Goal: Task Accomplishment & Management: Use online tool/utility

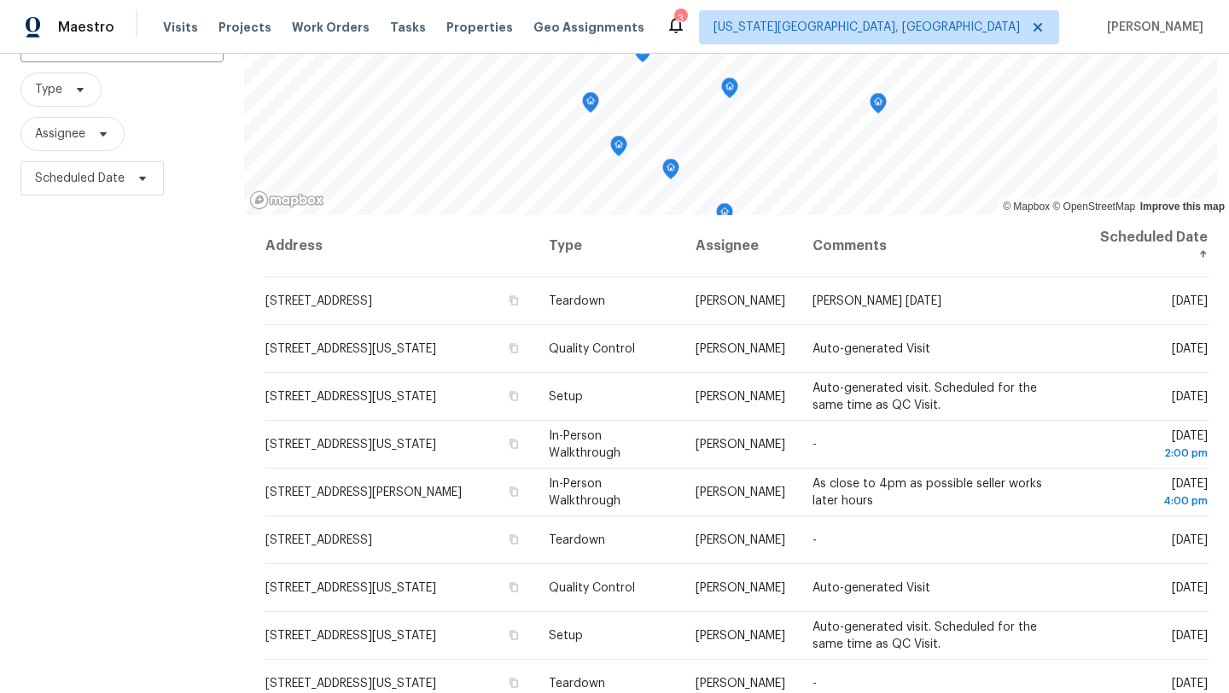
scroll to position [142, 0]
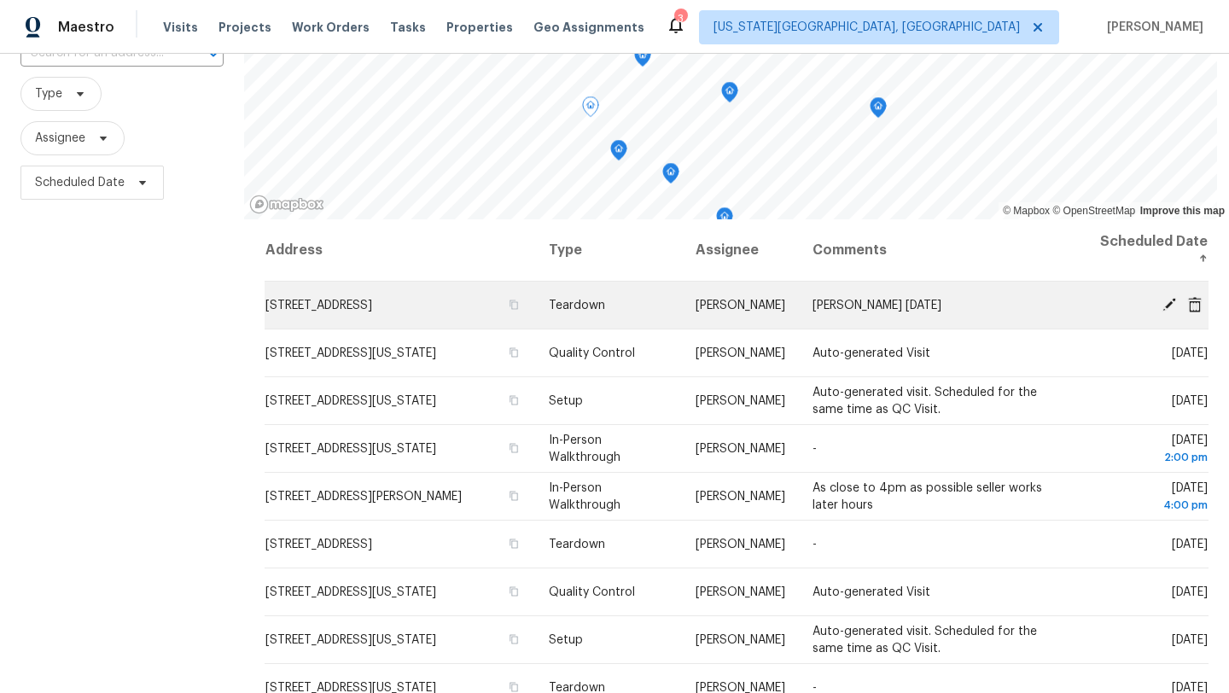
click at [1162, 301] on icon at bounding box center [1169, 303] width 15 height 15
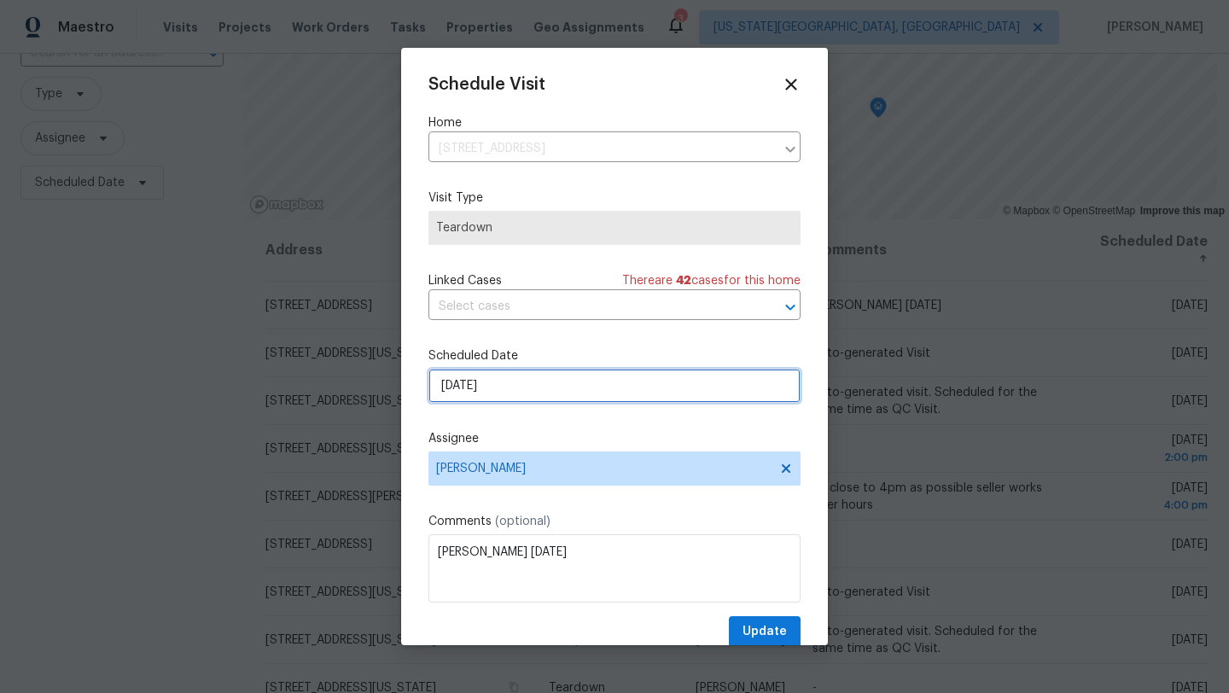
click at [602, 372] on input "9/8/2025" at bounding box center [614, 386] width 372 height 34
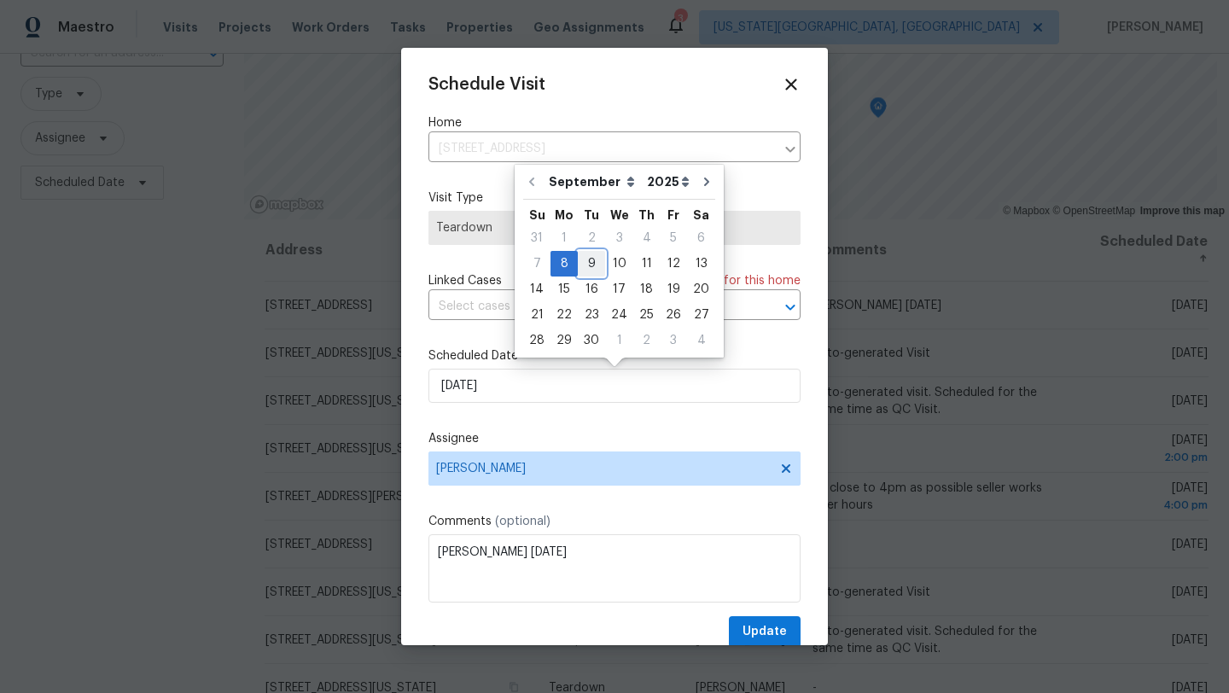
click at [585, 259] on div "9" at bounding box center [591, 264] width 27 height 24
type input "9/9/2025"
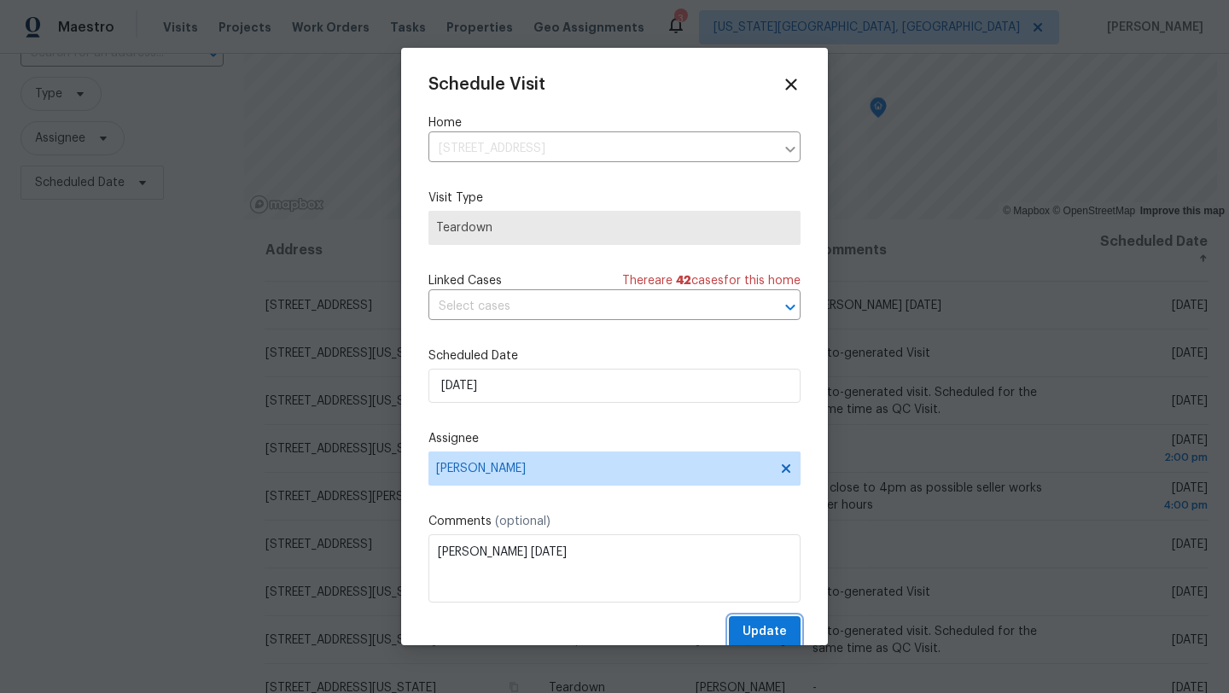
click at [760, 631] on span "Update" at bounding box center [765, 631] width 44 height 21
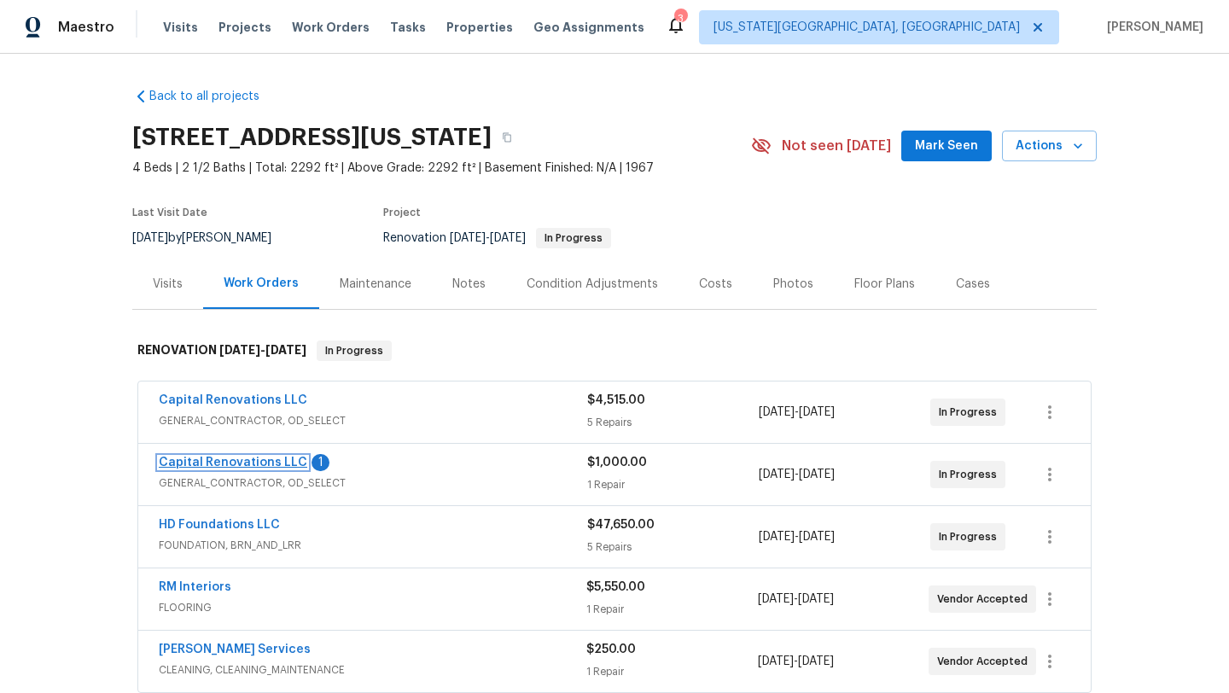
click at [233, 463] on link "Capital Renovations LLC" at bounding box center [233, 463] width 149 height 12
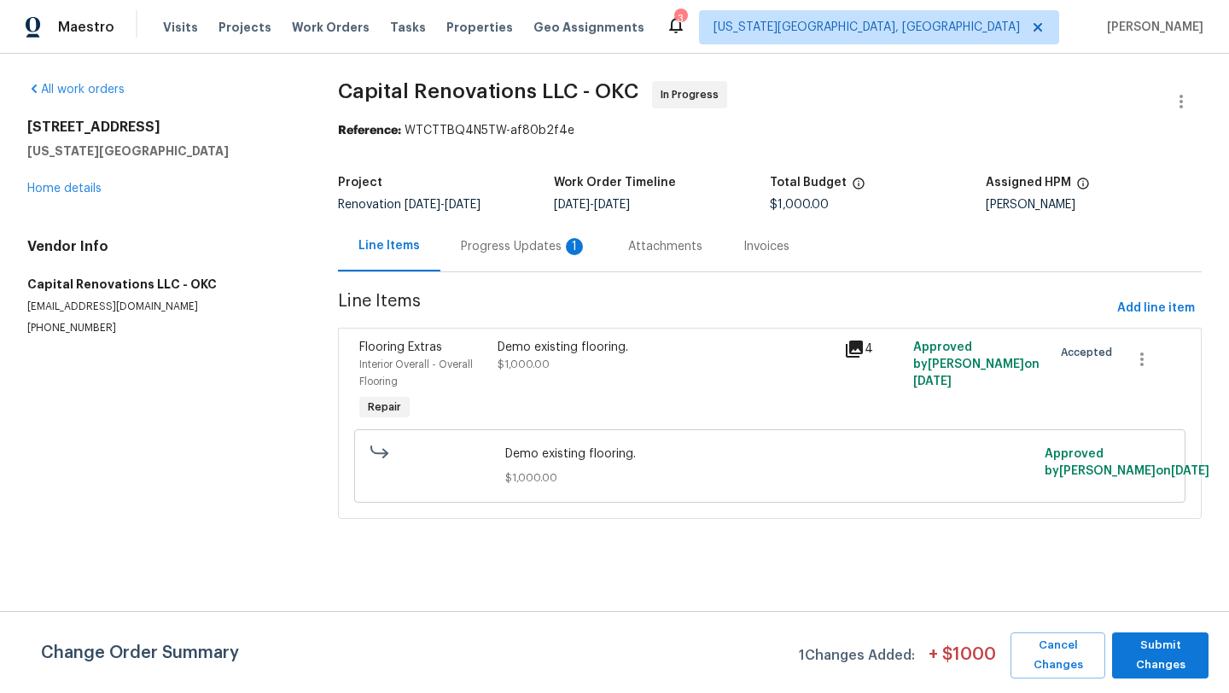
click at [490, 243] on div "Progress Updates 1" at bounding box center [524, 246] width 126 height 17
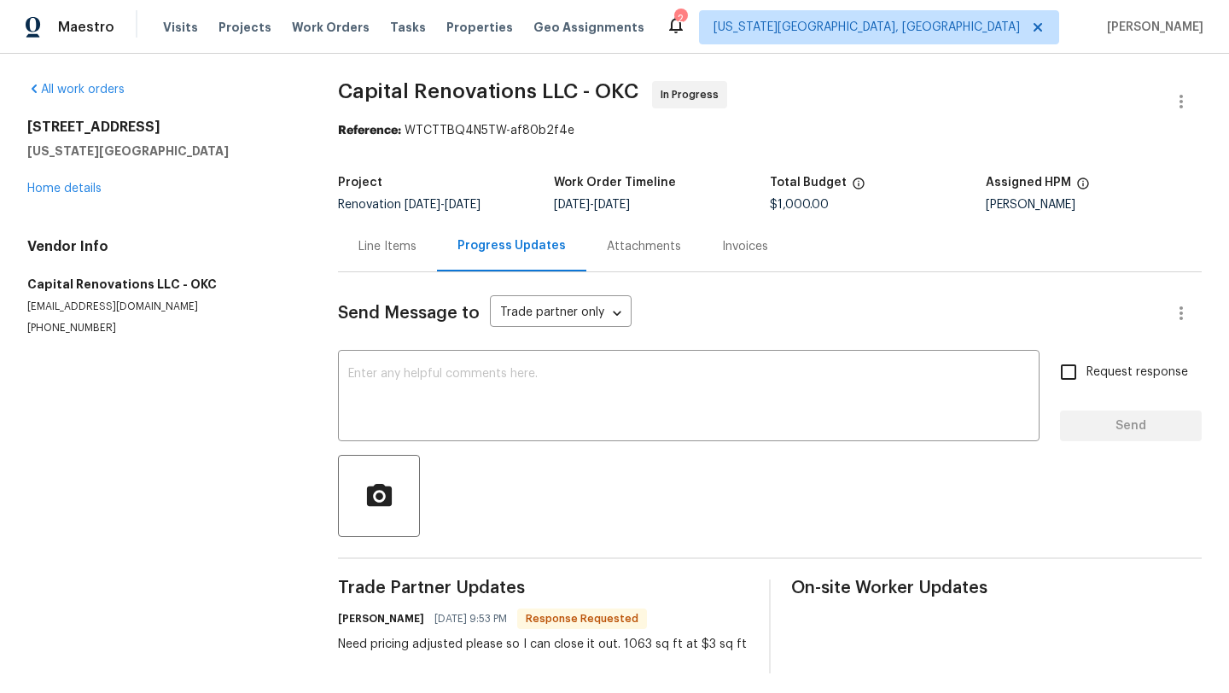
click at [395, 247] on div "Line Items" at bounding box center [387, 246] width 58 height 17
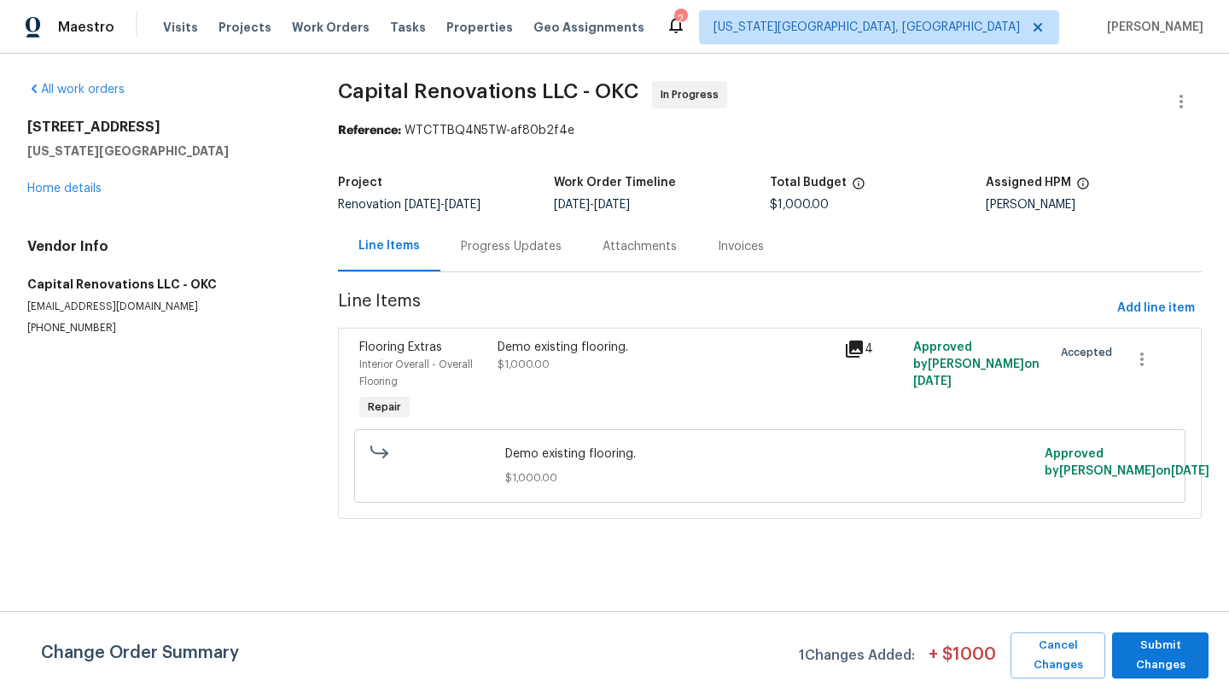
click at [397, 341] on div "Flooring Extras" at bounding box center [423, 347] width 128 height 17
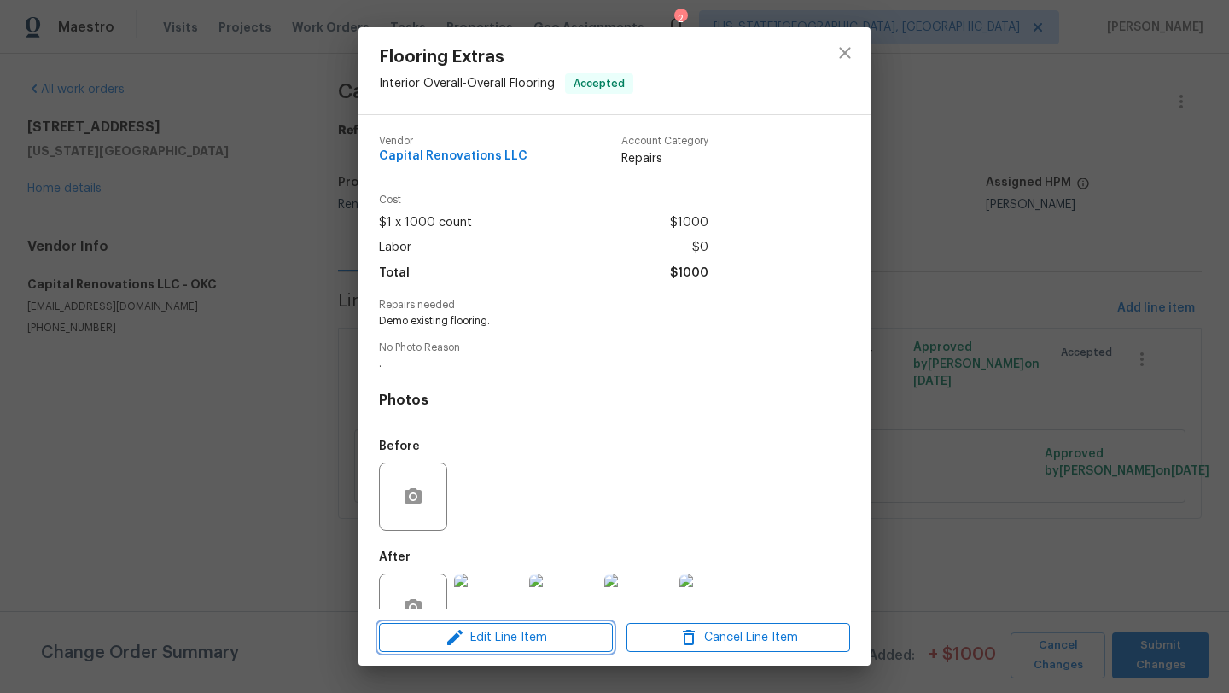
click at [491, 643] on span "Edit Line Item" at bounding box center [496, 637] width 224 height 21
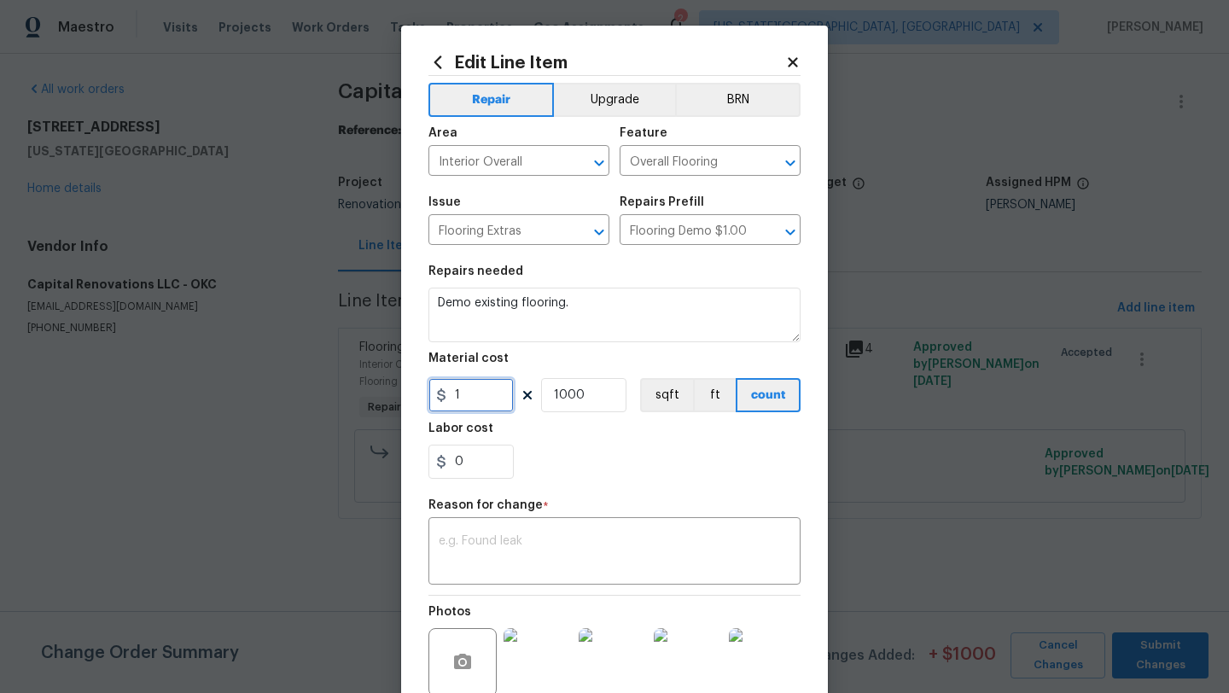
click at [466, 389] on input "1" at bounding box center [470, 395] width 85 height 34
type input "3"
type input "1063"
click at [492, 551] on textarea at bounding box center [615, 553] width 352 height 36
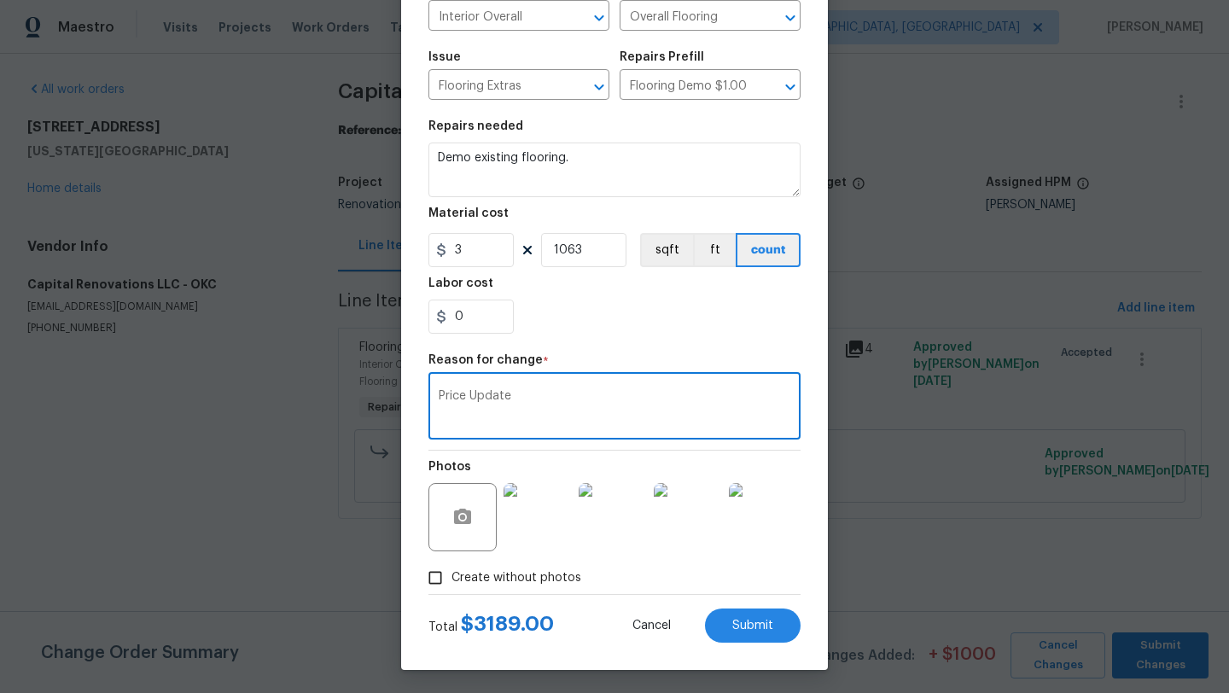
scroll to position [149, 0]
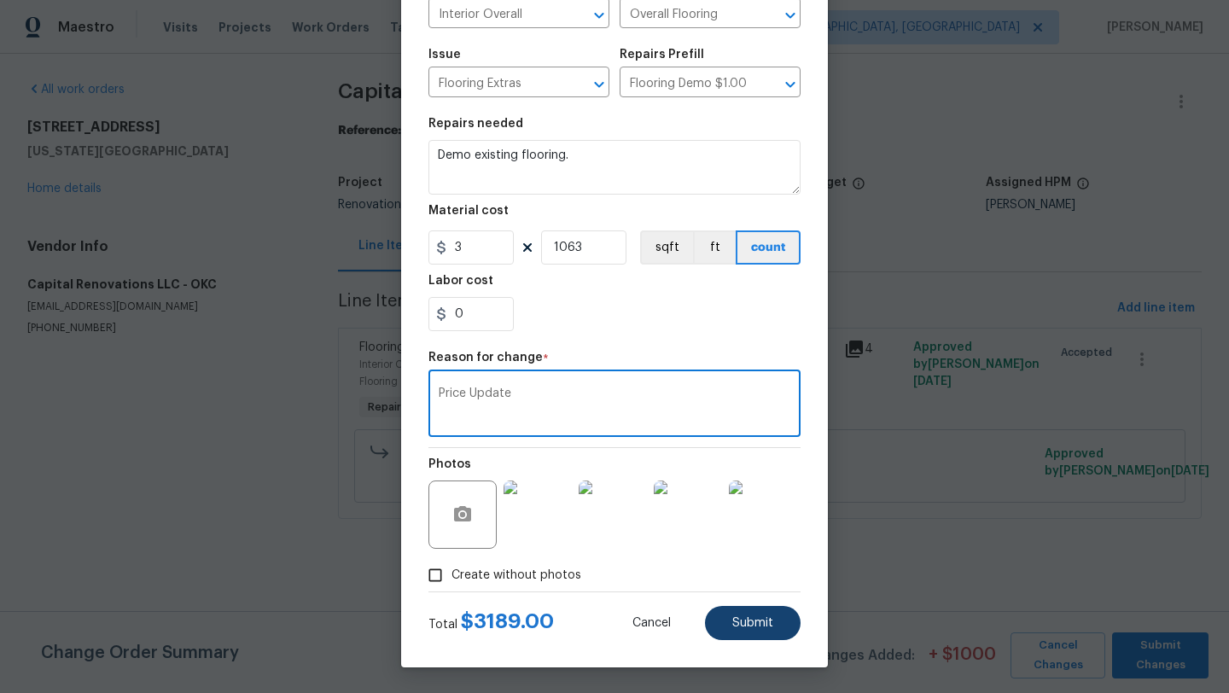
type textarea "Price Update"
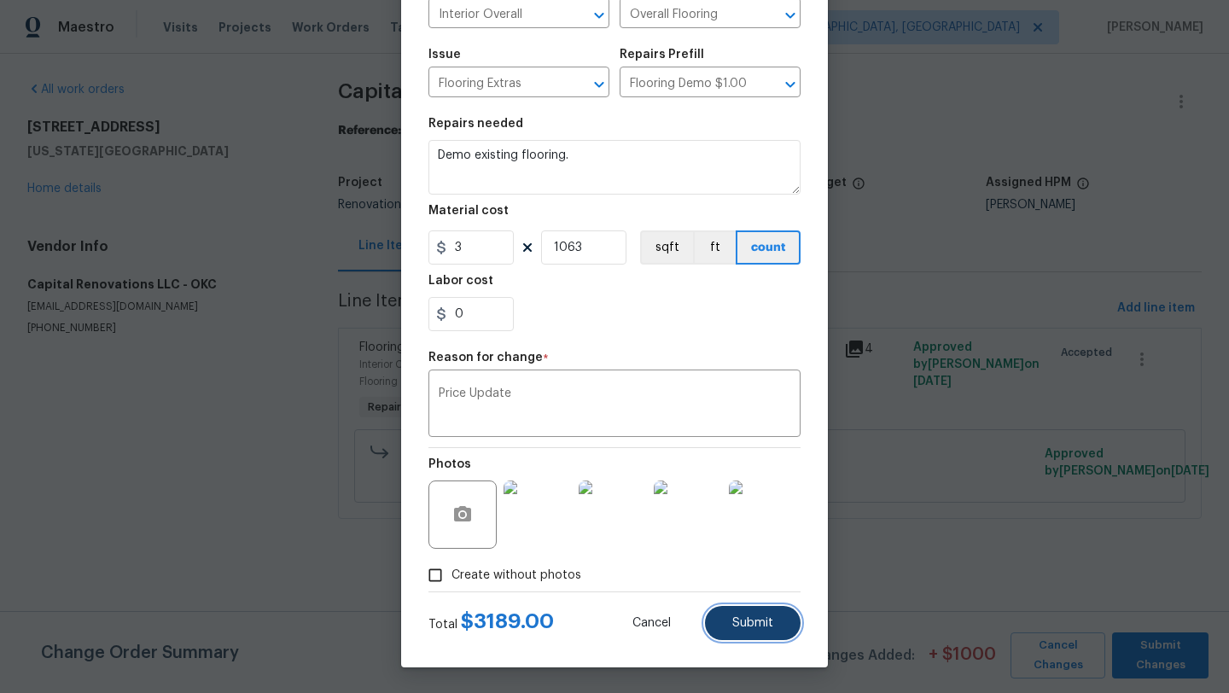
click at [751, 613] on button "Submit" at bounding box center [753, 623] width 96 height 34
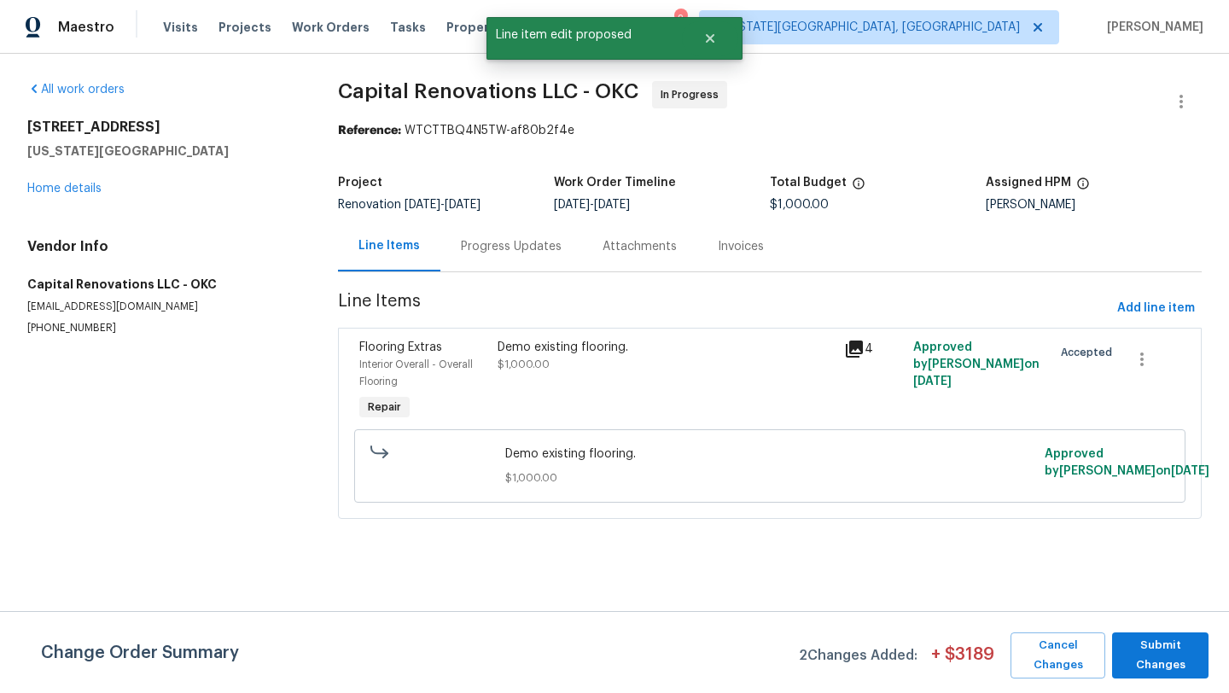
scroll to position [0, 0]
click at [1157, 655] on span "Submit Changes" at bounding box center [1160, 655] width 79 height 39
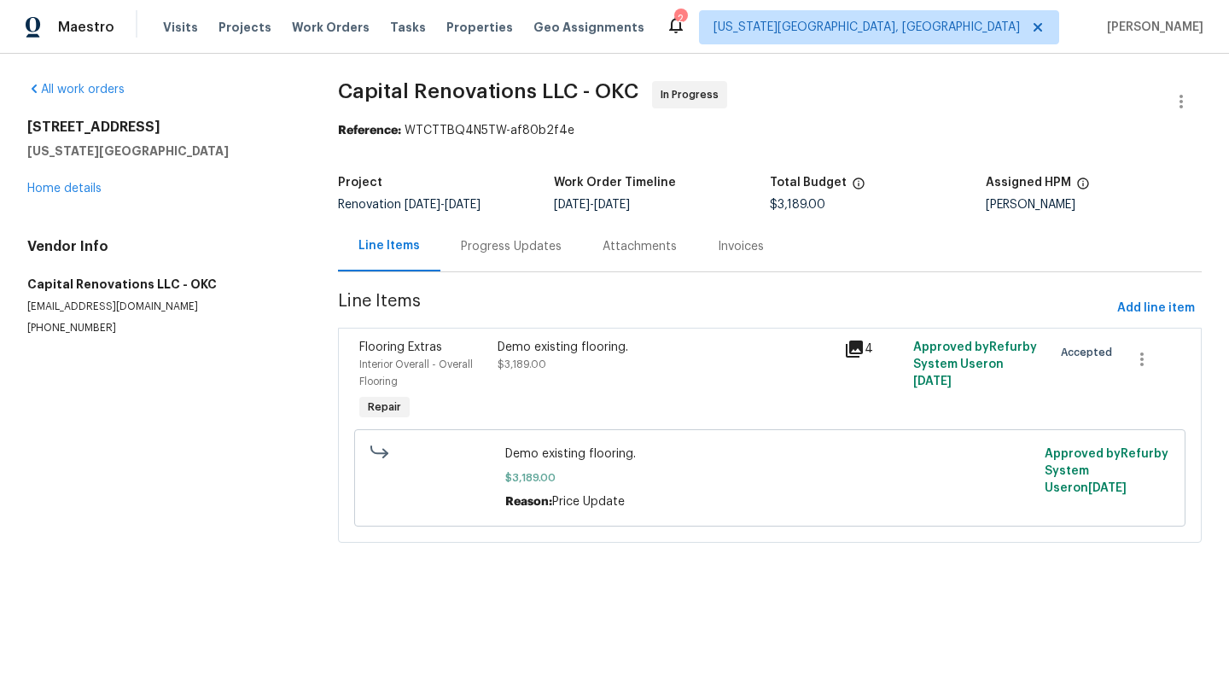
click at [176, 531] on section "All work orders 5816 NW 83rd St Oklahoma City, OK 73132 Home details Vendor Inf…" at bounding box center [162, 322] width 270 height 482
